Goal: Task Accomplishment & Management: Use online tool/utility

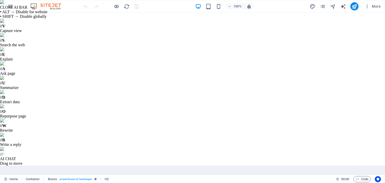
scroll to position [258, 0]
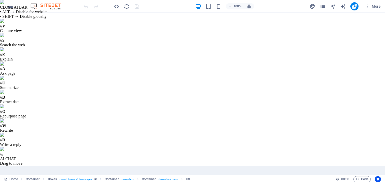
scroll to position [315, 0]
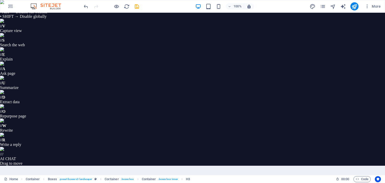
scroll to position [316, 0]
click at [325, 6] on icon "pages" at bounding box center [323, 7] width 6 height 6
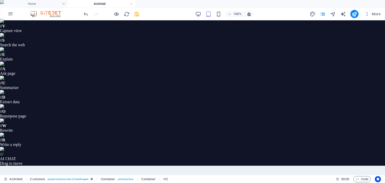
scroll to position [374, 0]
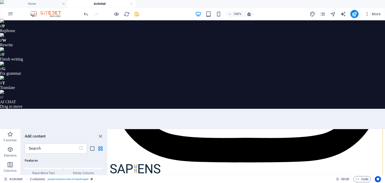
scroll to position [2017, 0]
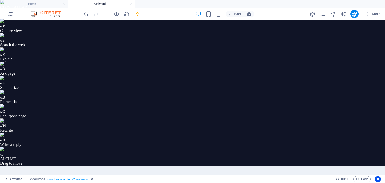
scroll to position [2581, 0]
select select "rem"
select select "preset-gallery-v3-collage"
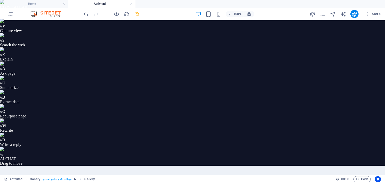
scroll to position [171, 0]
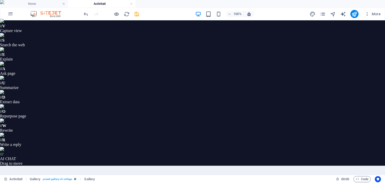
drag, startPoint x: 149, startPoint y: 280, endPoint x: 59, endPoint y: 280, distance: 89.6
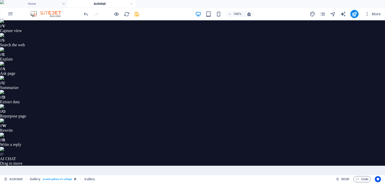
select select "4"
select select "px"
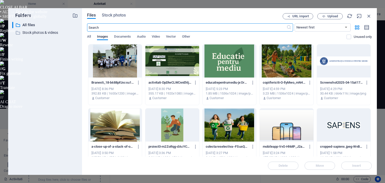
scroll to position [1713, 2]
click at [122, 69] on div at bounding box center [114, 61] width 53 height 33
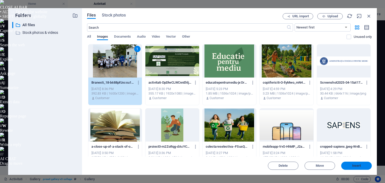
click at [351, 166] on span "Insert" at bounding box center [356, 165] width 26 height 3
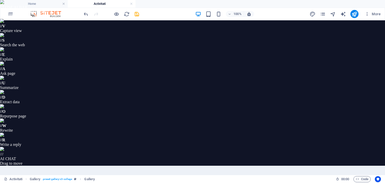
scroll to position [1098, 2]
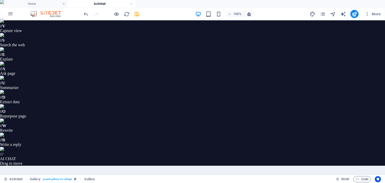
scroll to position [1513, 2]
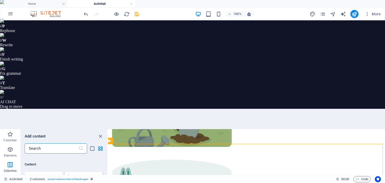
scroll to position [886, 0]
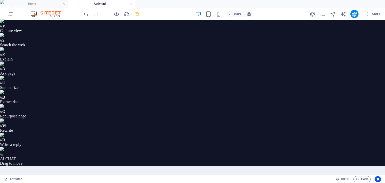
select select "preset-text-v2-default"
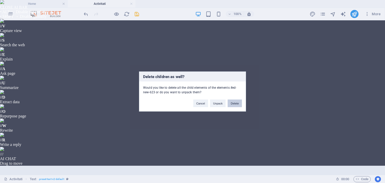
click at [233, 103] on button "Delete" at bounding box center [235, 104] width 14 height 8
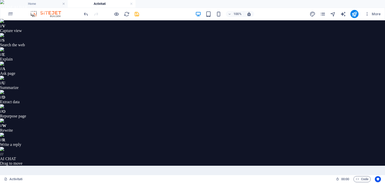
scroll to position [1549, 2]
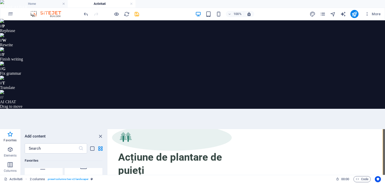
scroll to position [1386, 0]
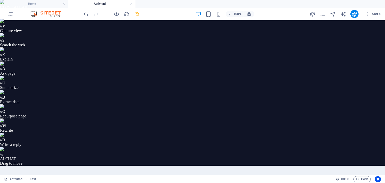
scroll to position [1441, 0]
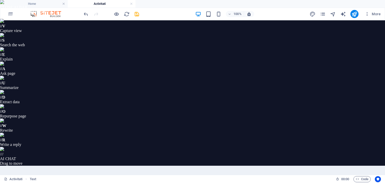
scroll to position [1441, 0]
type textarea "<p>&lt;iframe src="<a data-fr-linked="true" href="[URL][DOMAIN_NAME][DOMAIN_NAM…"
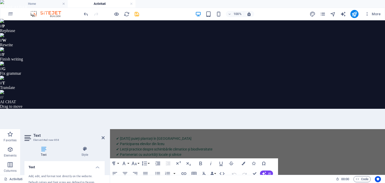
scroll to position [0, 543]
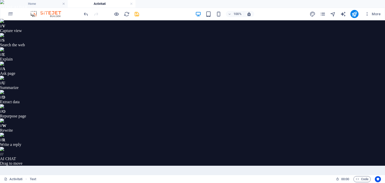
drag, startPoint x: 154, startPoint y: 242, endPoint x: 64, endPoint y: 242, distance: 89.6
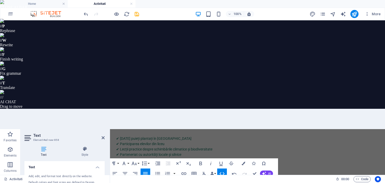
paste textarea
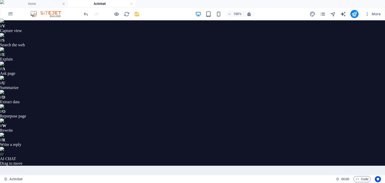
scroll to position [1528, 0]
click at [138, 14] on icon "save" at bounding box center [137, 14] width 6 height 6
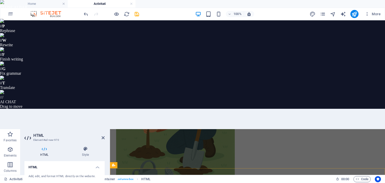
scroll to position [0, 543]
drag, startPoint x: 147, startPoint y: 141, endPoint x: 148, endPoint y: 144, distance: 3.1
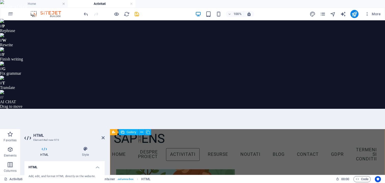
scroll to position [1246, 0]
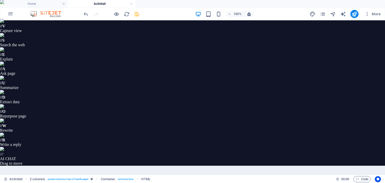
click at [137, 13] on icon "save" at bounding box center [137, 14] width 6 height 6
drag, startPoint x: 165, startPoint y: 259, endPoint x: 75, endPoint y: 260, distance: 89.3
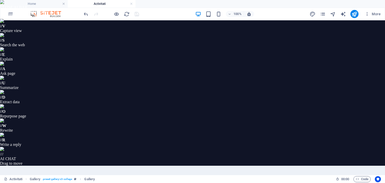
select select "4"
select select "px"
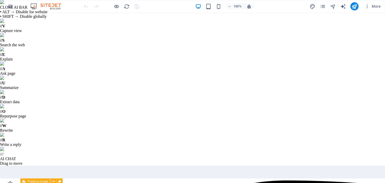
scroll to position [202, 0]
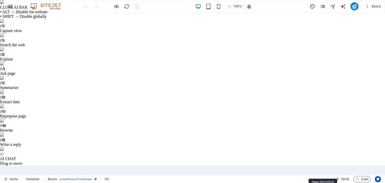
click at [323, 7] on icon "pages" at bounding box center [323, 7] width 6 height 6
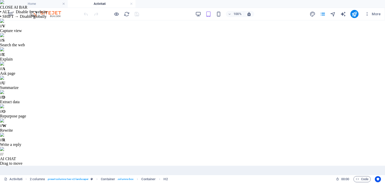
scroll to position [395, 0]
click at [352, 13] on icon "publish" at bounding box center [354, 14] width 6 height 6
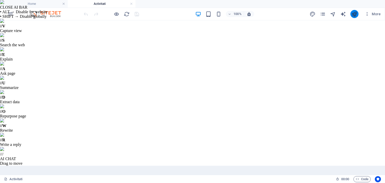
scroll to position [280, 0]
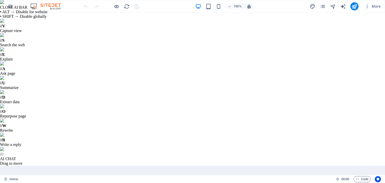
scroll to position [202, 0]
click at [322, 7] on icon "pages" at bounding box center [323, 7] width 6 height 6
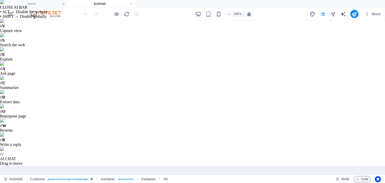
scroll to position [395, 0]
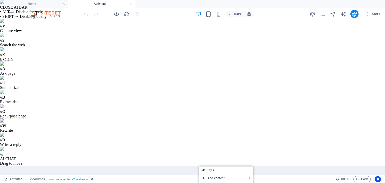
scroll to position [947, 0]
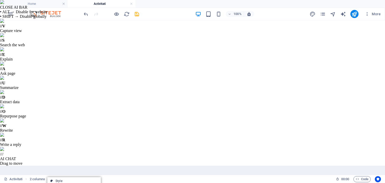
drag, startPoint x: 132, startPoint y: 29, endPoint x: 132, endPoint y: 37, distance: 7.6
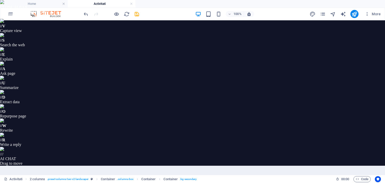
scroll to position [531, 0]
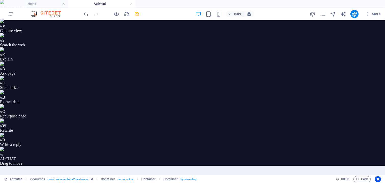
click at [137, 12] on icon "save" at bounding box center [137, 14] width 6 height 6
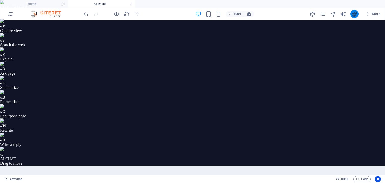
scroll to position [415, 0]
click at [352, 13] on icon "publish" at bounding box center [354, 14] width 6 height 6
